Goal: Task Accomplishment & Management: Manage account settings

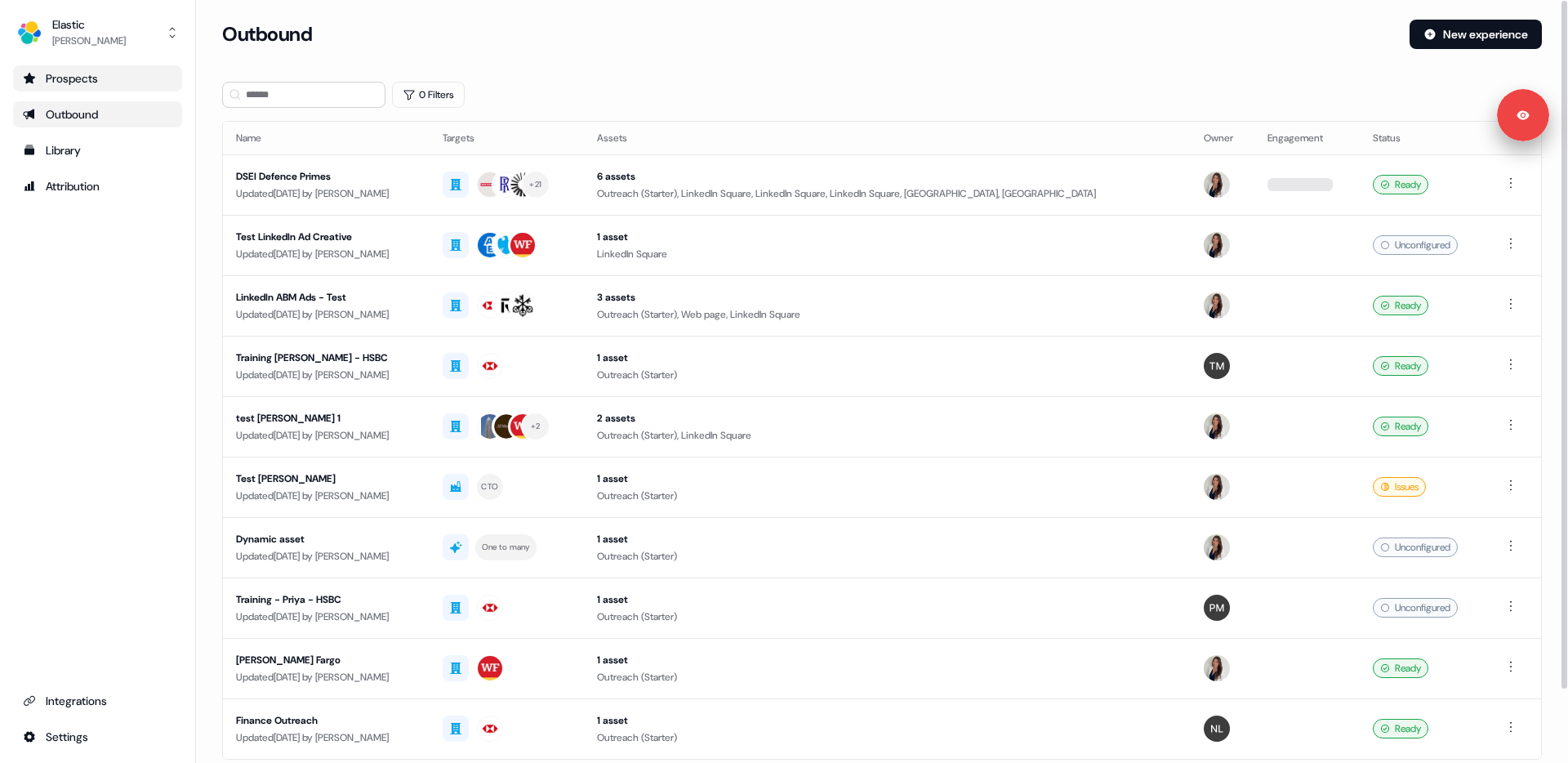
click at [108, 79] on div "Prospects" at bounding box center [98, 77] width 150 height 16
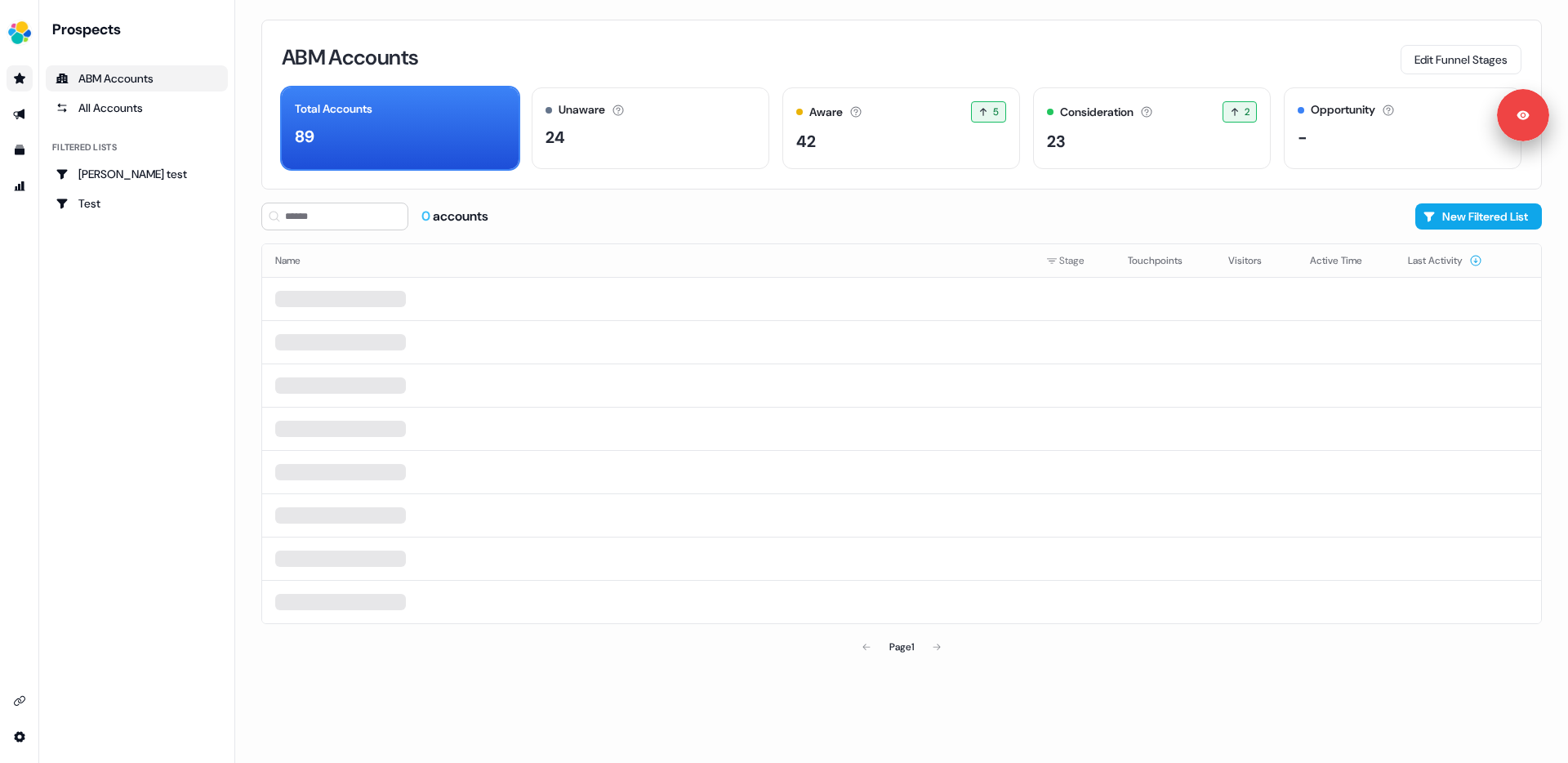
click at [251, 105] on div "ABM Accounts Edit Funnel Stages Total Accounts 89 Unaware The default stage all…" at bounding box center [901, 382] width 1332 height 763
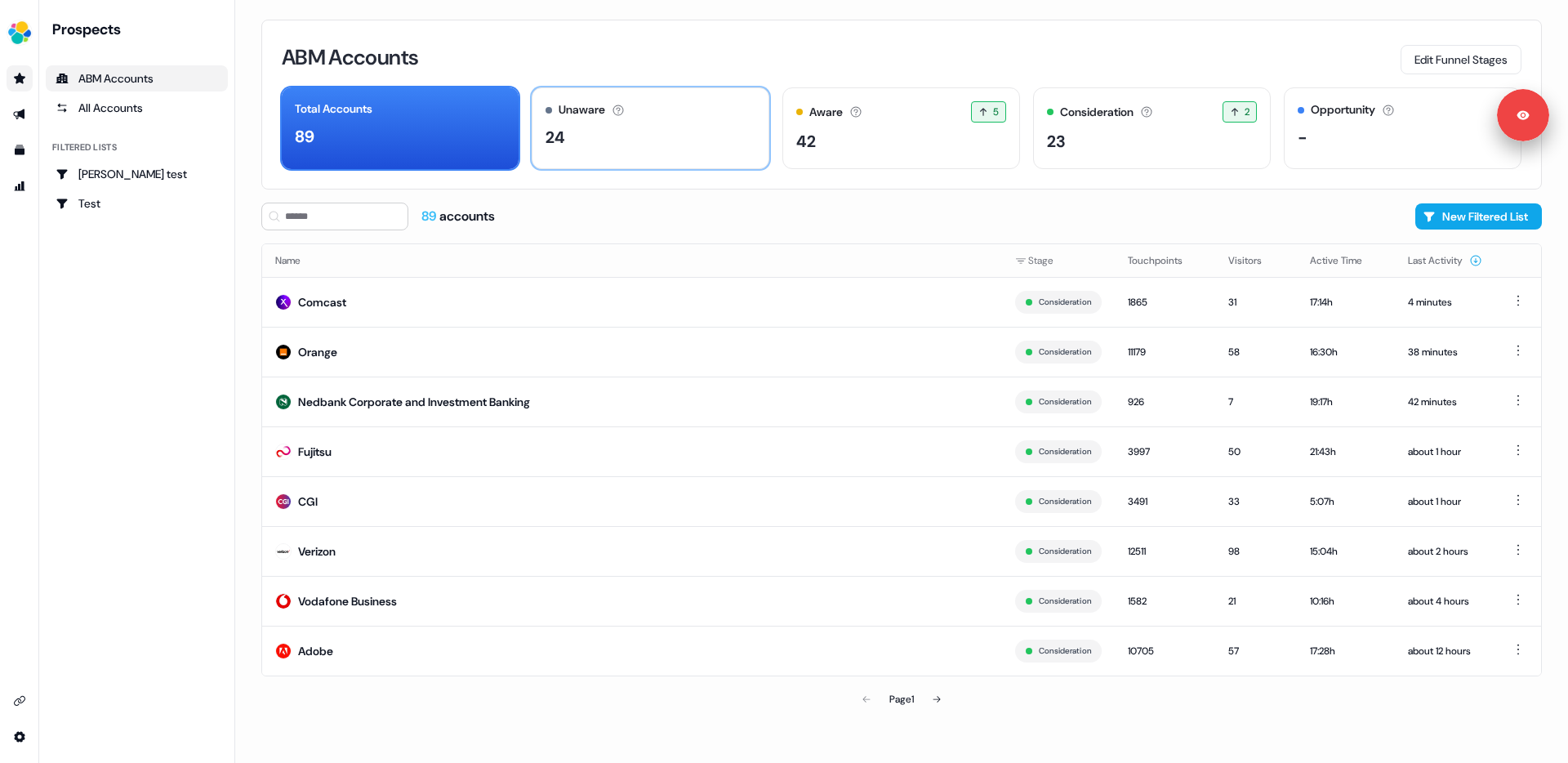
click at [696, 120] on div "Unaware The default stage all accounts start in. 24" at bounding box center [651, 128] width 237 height 82
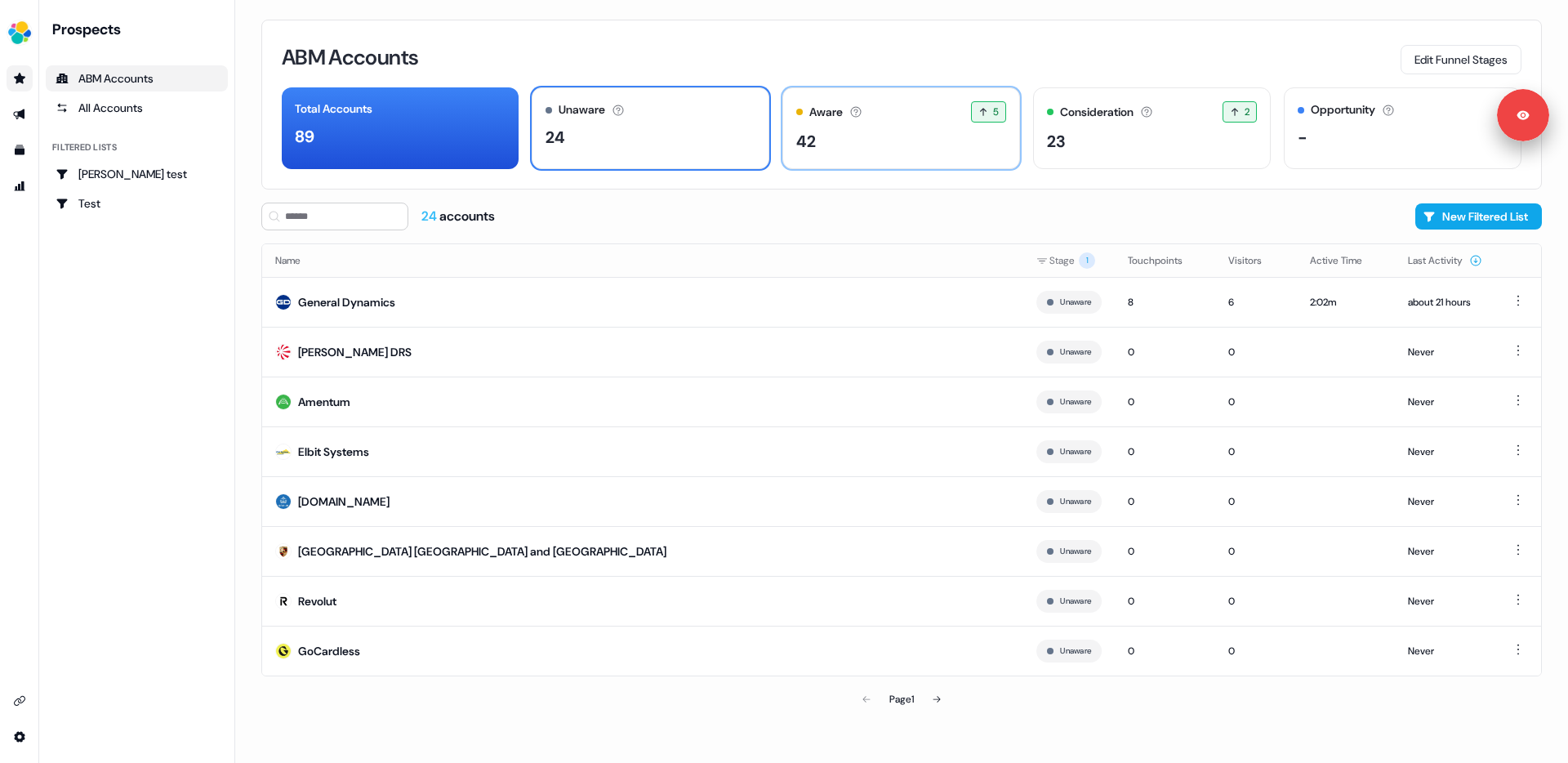
click at [897, 144] on div "42" at bounding box center [901, 141] width 210 height 24
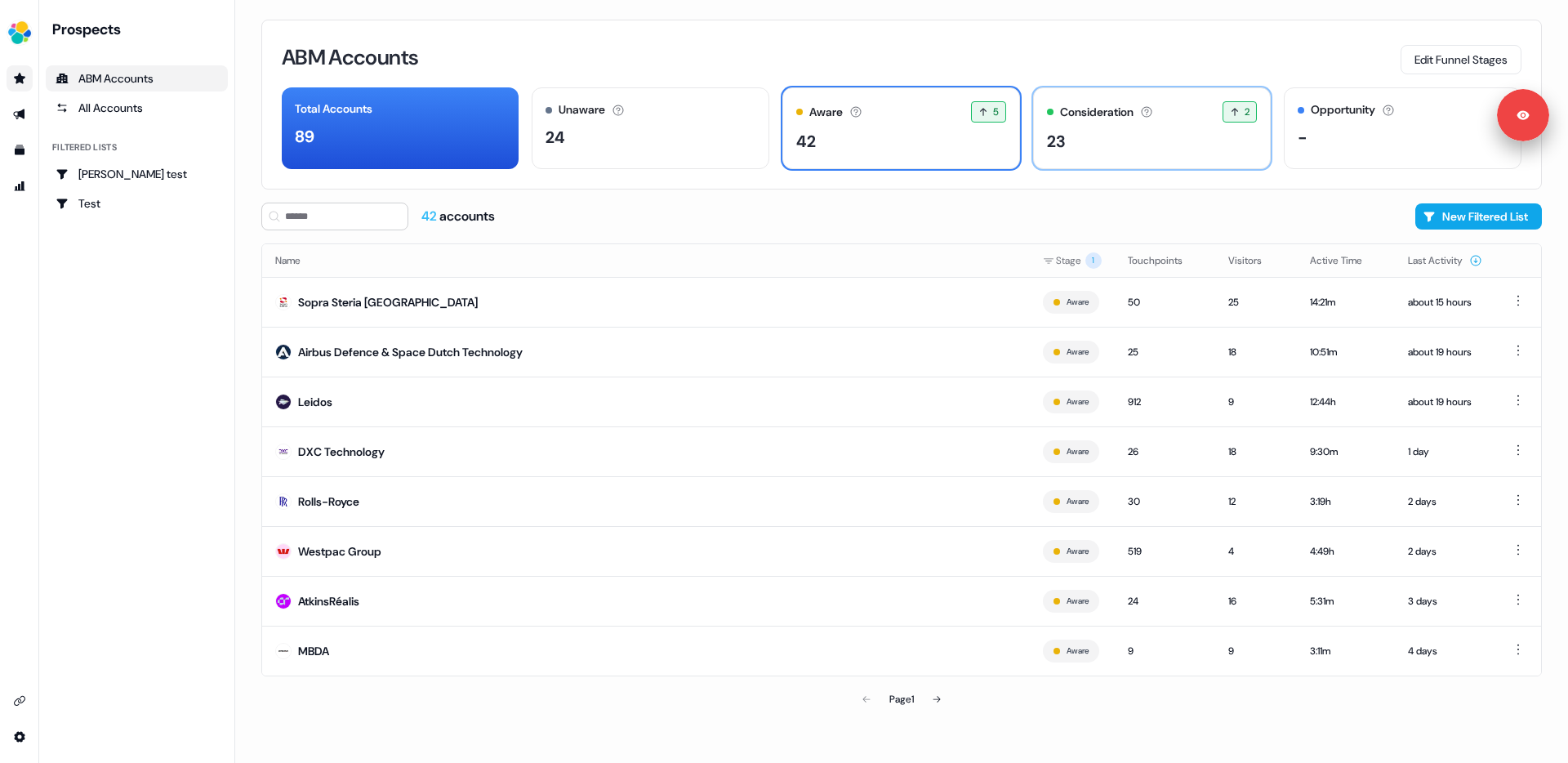
click at [1123, 151] on div "23" at bounding box center [1151, 141] width 210 height 24
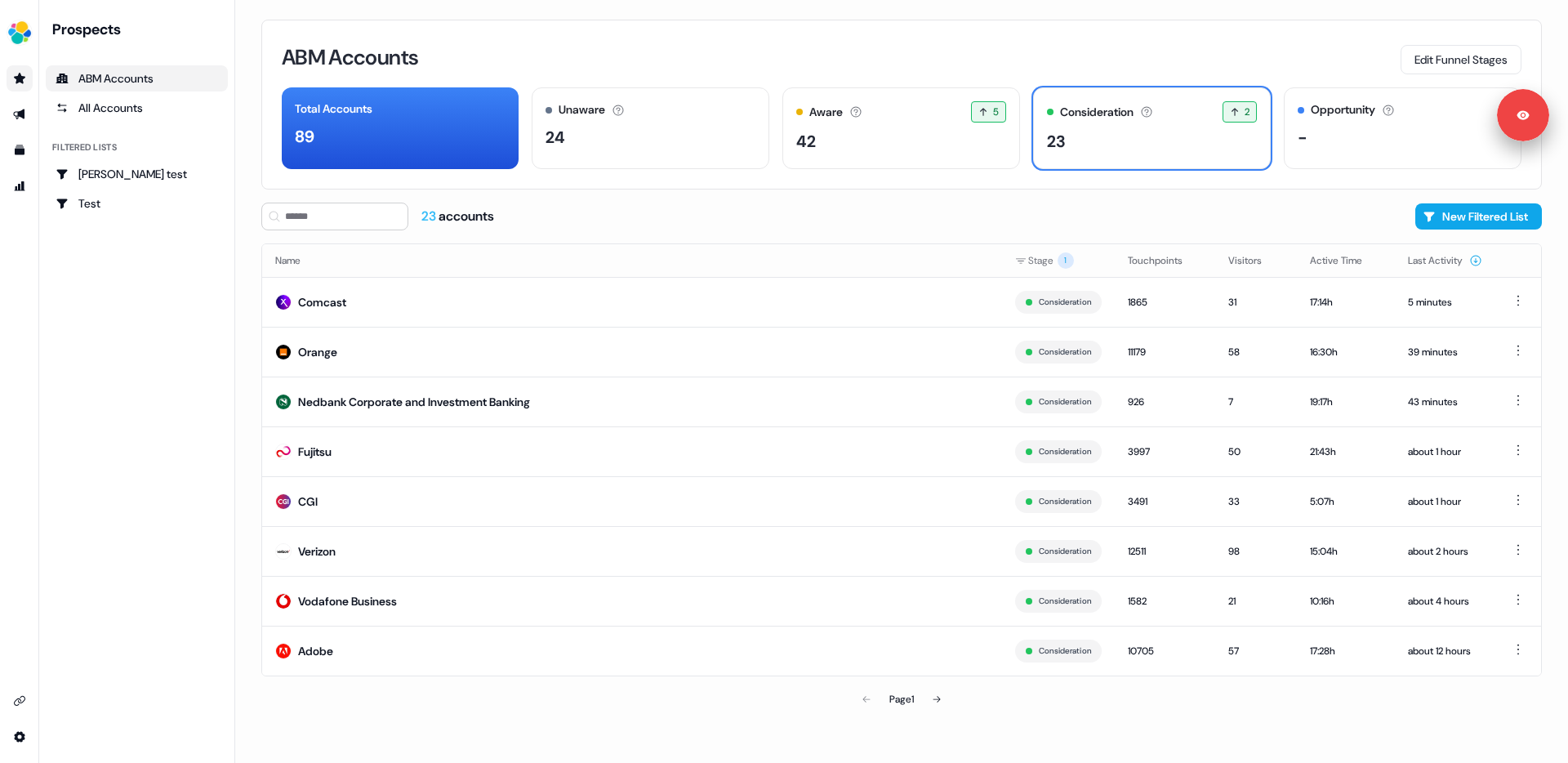
click at [88, 71] on div "ABM Accounts" at bounding box center [136, 77] width 162 height 16
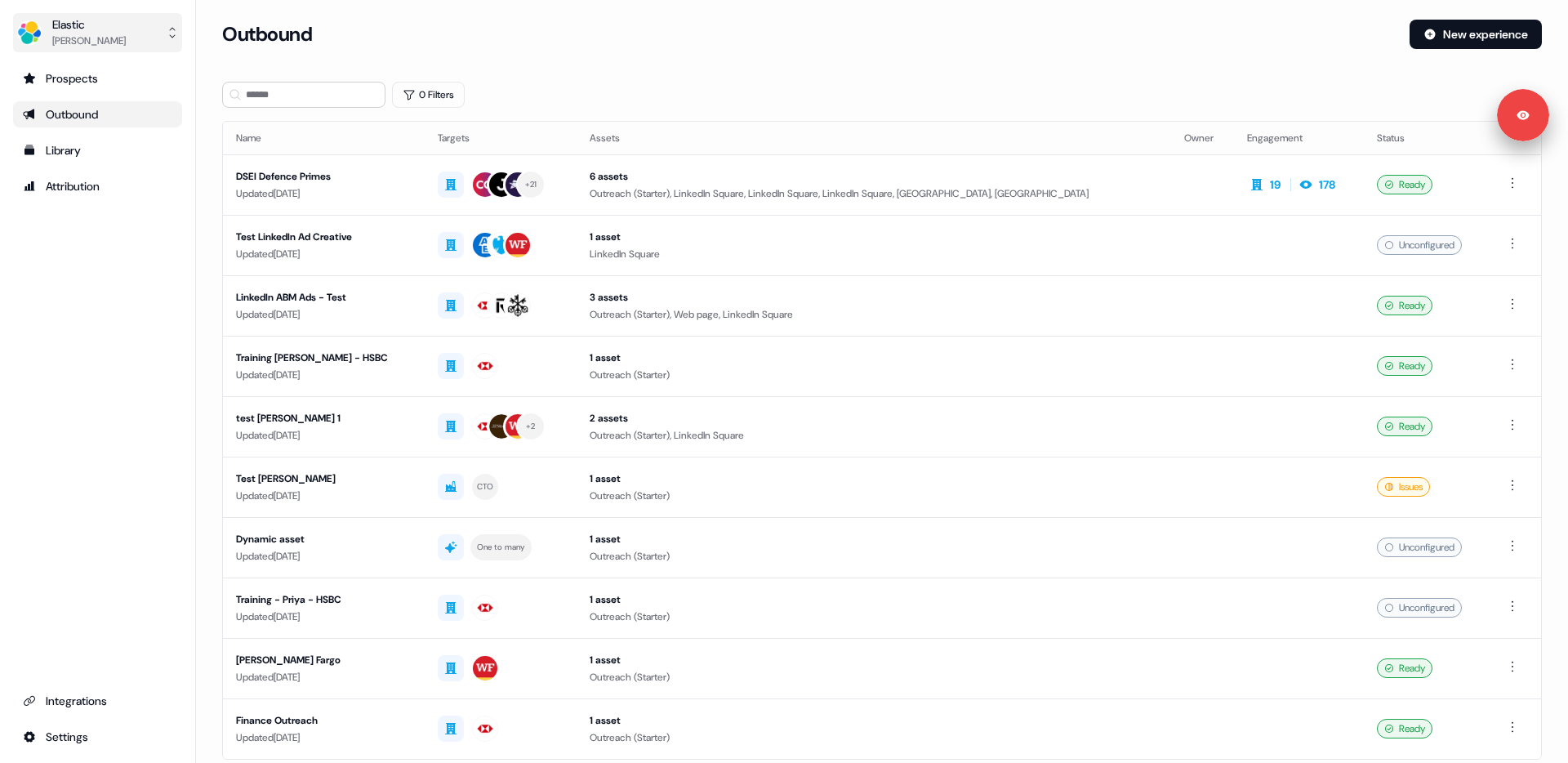
click at [134, 37] on button "Elastic [PERSON_NAME]" at bounding box center [98, 33] width 169 height 40
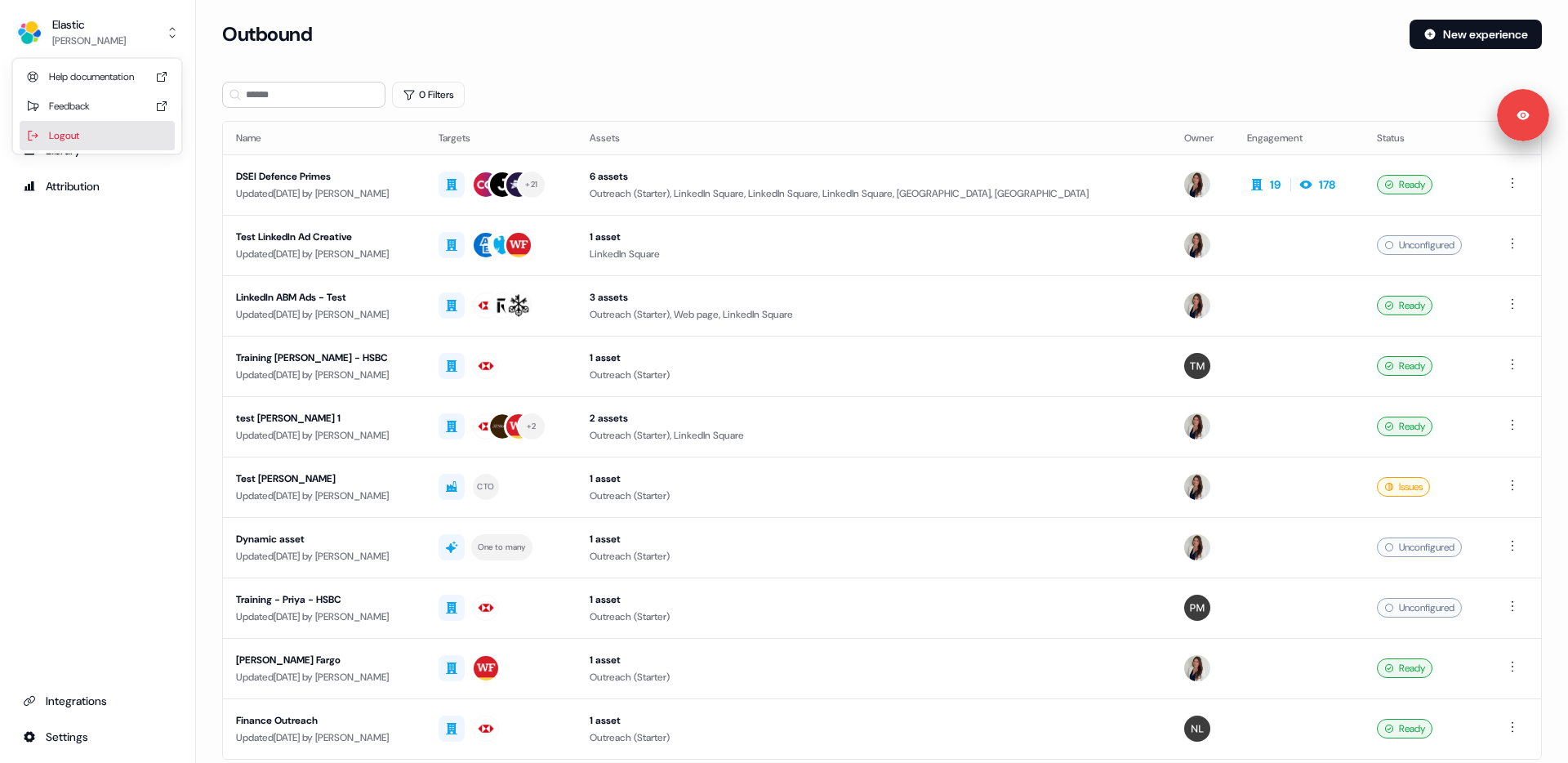
click at [88, 128] on div "Logout" at bounding box center [97, 136] width 155 height 29
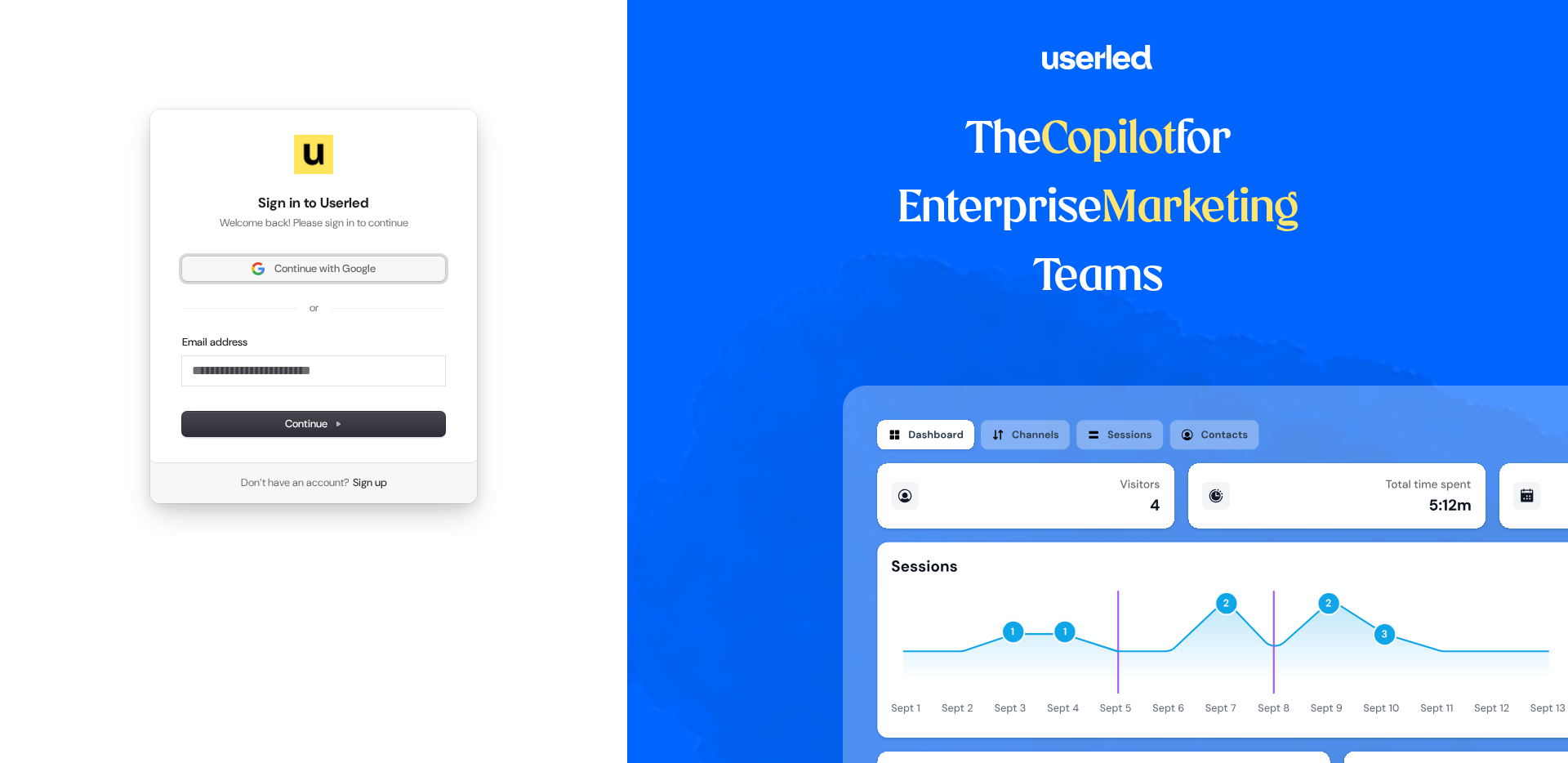
click at [276, 275] on span "Continue with Google" at bounding box center [325, 268] width 101 height 14
